Goal: Information Seeking & Learning: Learn about a topic

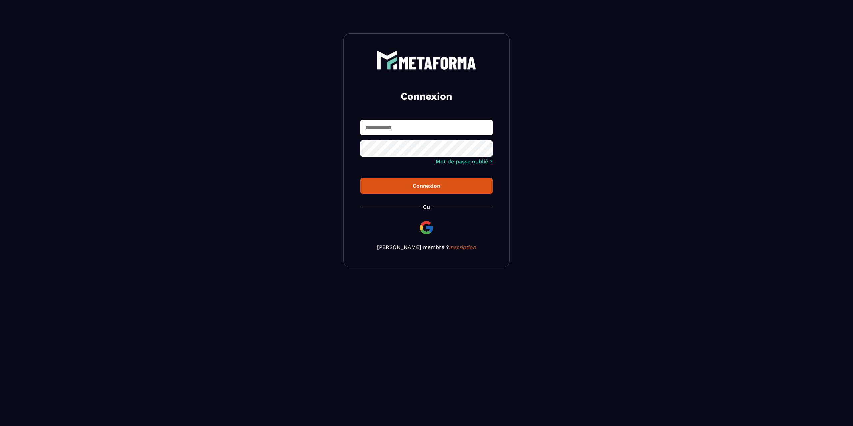
type input "**********"
click at [439, 190] on button "Connexion" at bounding box center [426, 186] width 133 height 16
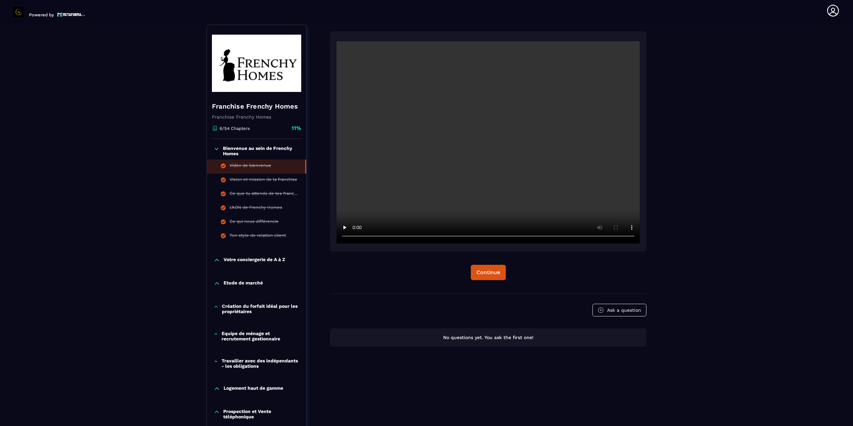
scroll to position [69, 0]
click at [255, 259] on p "Votre conciergerie de A à Z" at bounding box center [255, 259] width 62 height 7
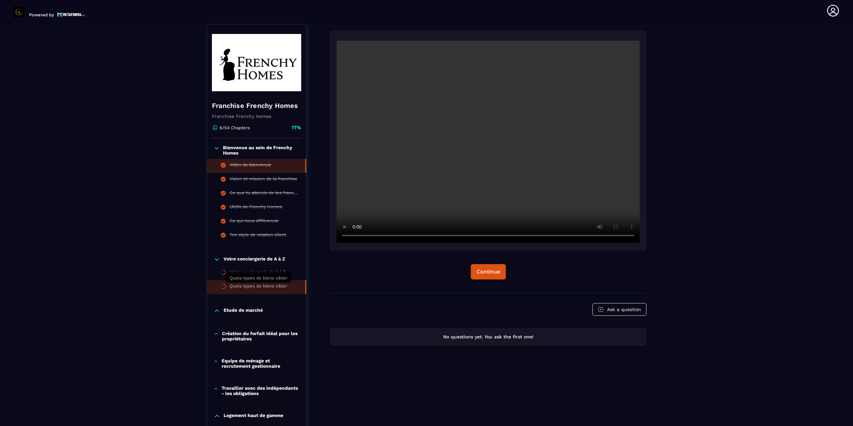
click at [253, 286] on div "Quels types de biens cibler" at bounding box center [259, 287] width 58 height 7
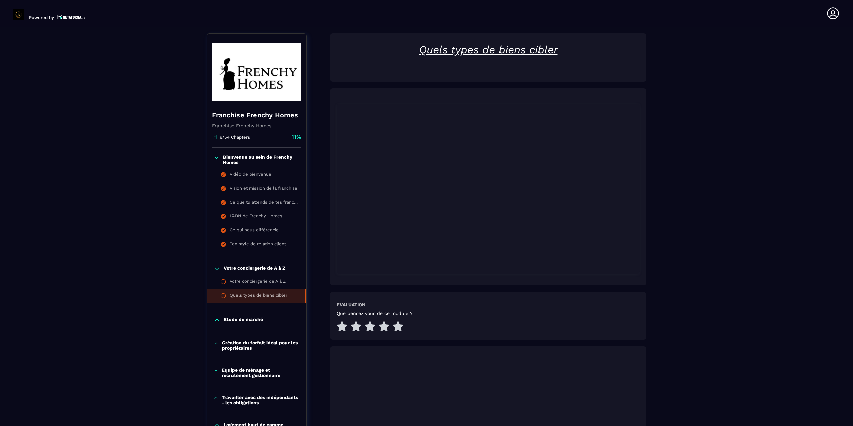
scroll to position [3, 0]
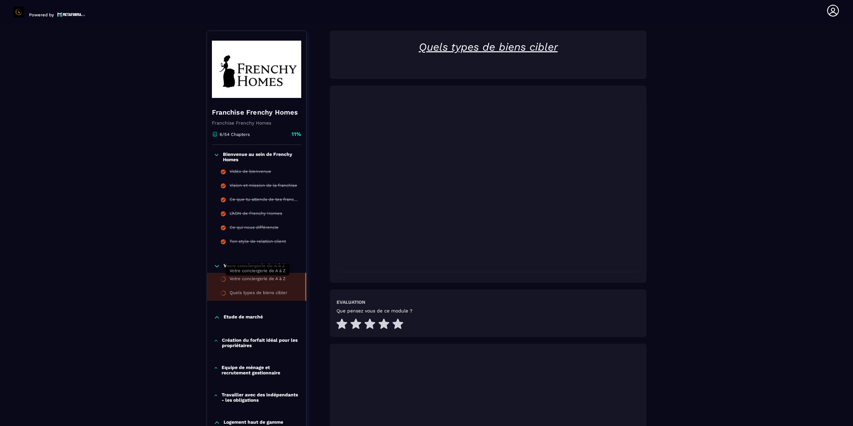
click at [253, 278] on div "Votre conciergerie de A à Z" at bounding box center [258, 279] width 56 height 7
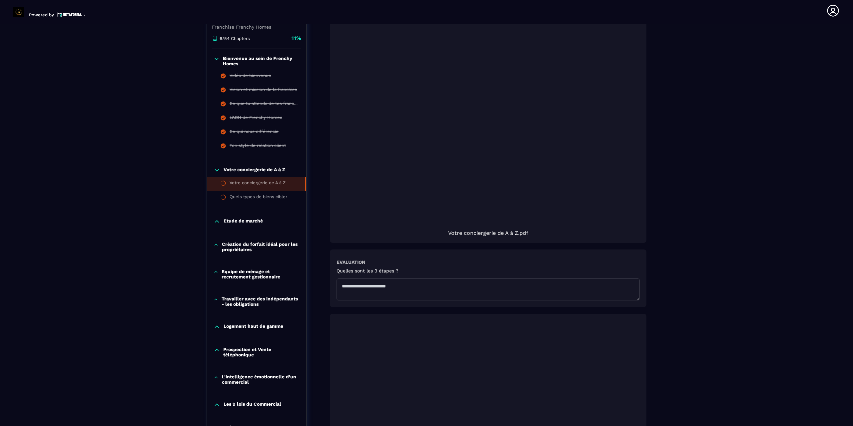
scroll to position [369, 0]
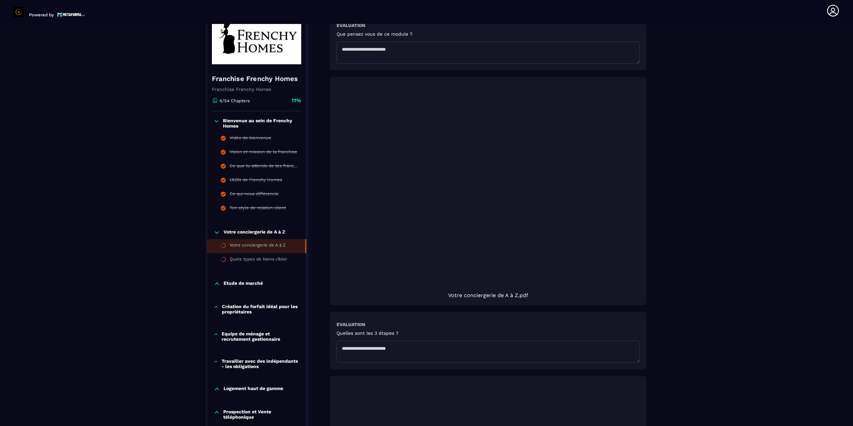
click at [485, 250] on div at bounding box center [488, 188] width 303 height 202
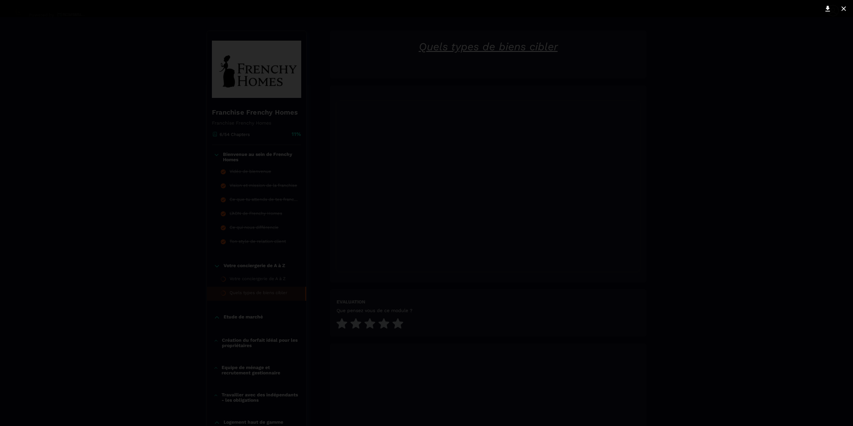
scroll to position [69, 0]
click at [271, 279] on div at bounding box center [426, 213] width 853 height 426
click at [843, 7] on icon at bounding box center [843, 8] width 4 height 4
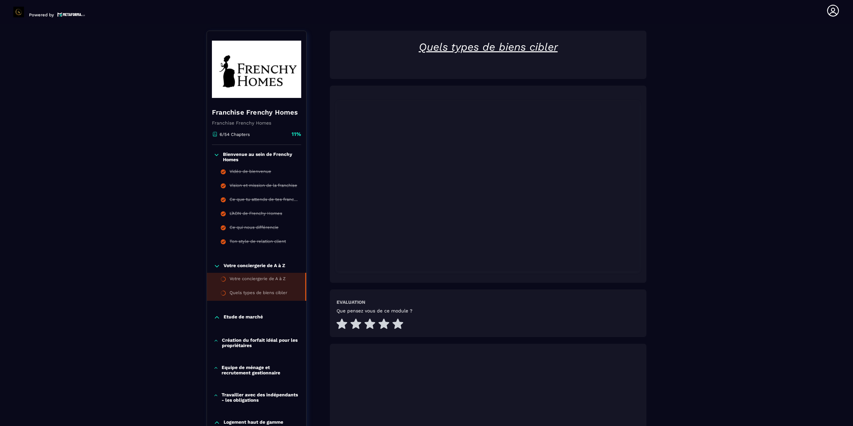
click at [248, 276] on div "Votre conciergerie de A à Z" at bounding box center [258, 279] width 56 height 7
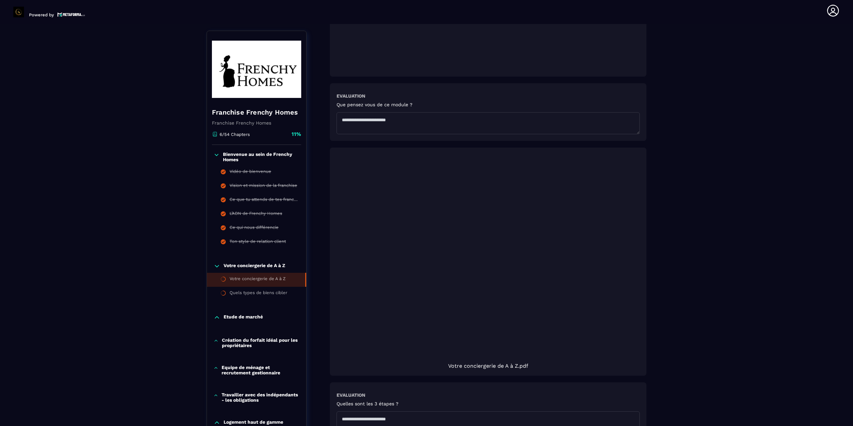
scroll to position [303, 0]
click at [474, 275] on div at bounding box center [488, 255] width 303 height 202
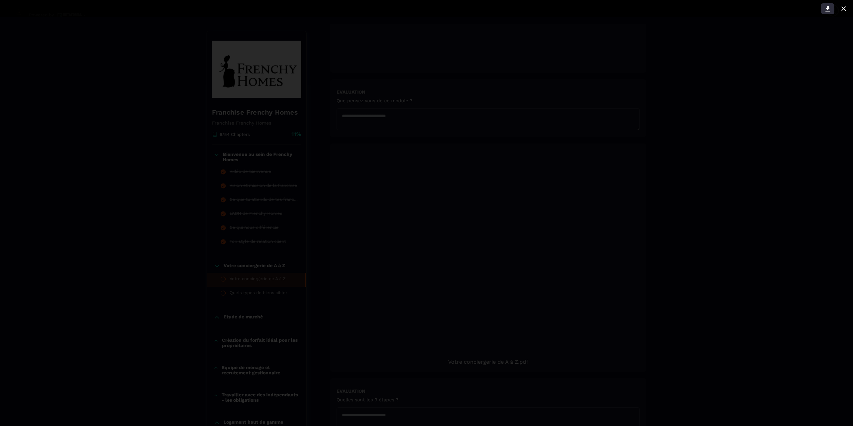
click at [828, 7] on icon at bounding box center [827, 9] width 5 height 6
click at [843, 8] on icon at bounding box center [843, 8] width 4 height 4
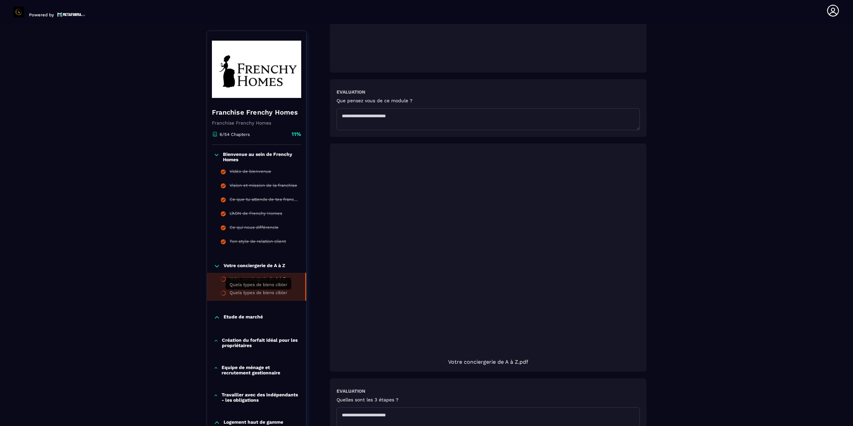
click at [259, 293] on div "Quels types de biens cibler" at bounding box center [259, 293] width 58 height 7
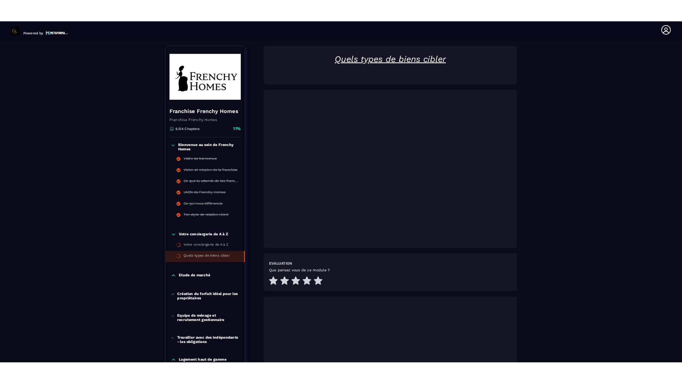
scroll to position [69, 0]
